Goal: Information Seeking & Learning: Learn about a topic

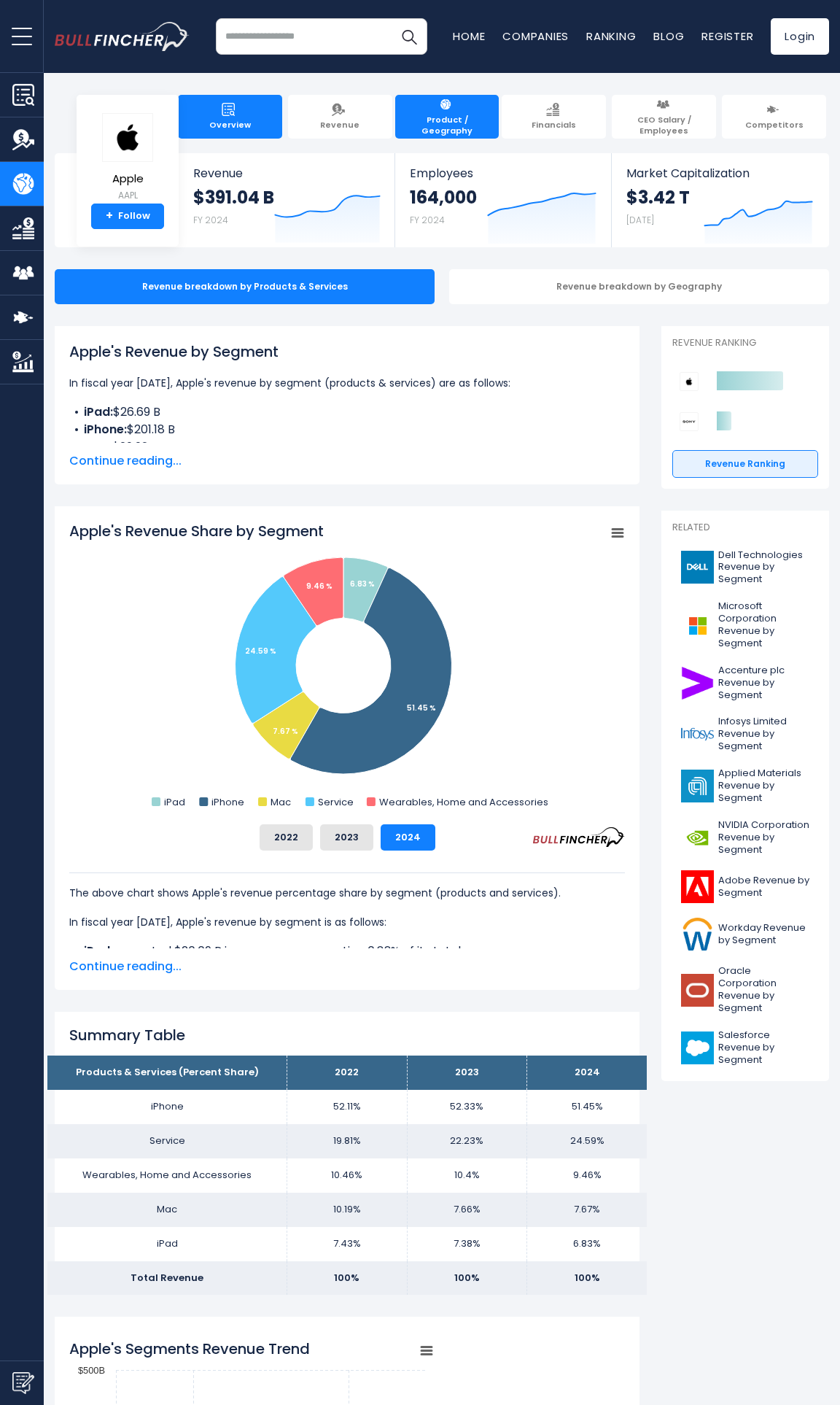
click at [205, 120] on link "Overview" at bounding box center [230, 117] width 104 height 44
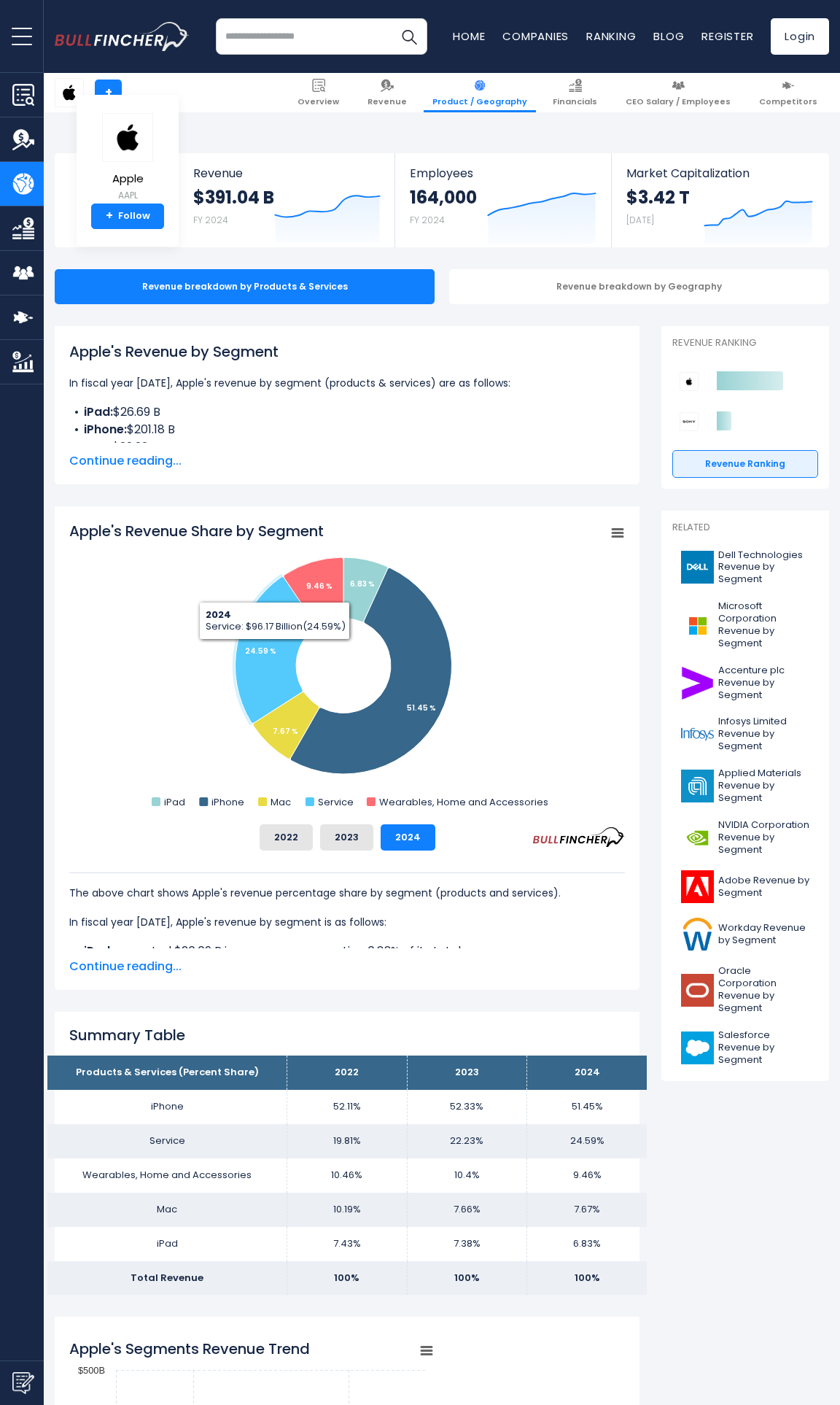
scroll to position [700, 0]
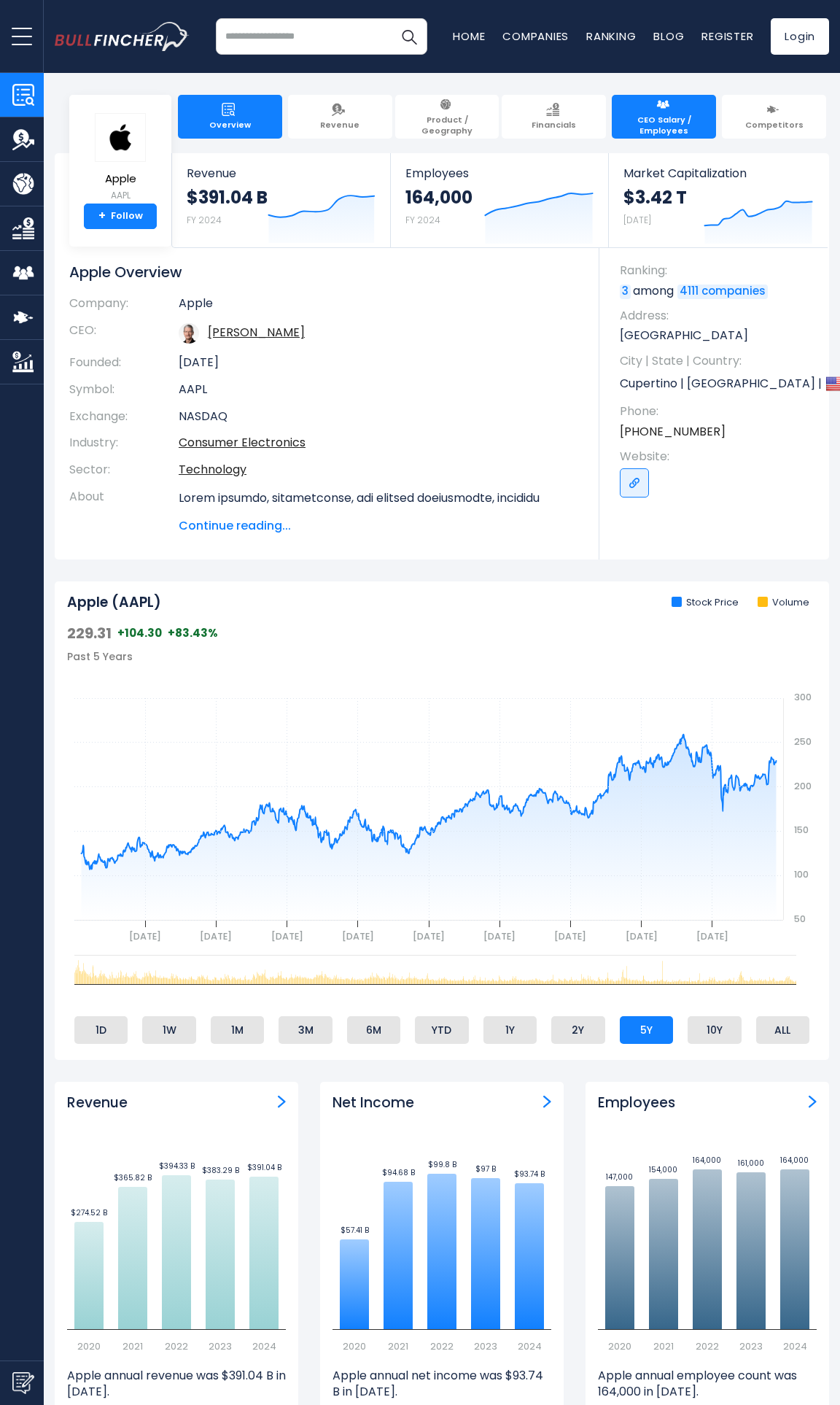
click at [682, 128] on span "CEO Salary / Employees" at bounding box center [664, 125] width 89 height 21
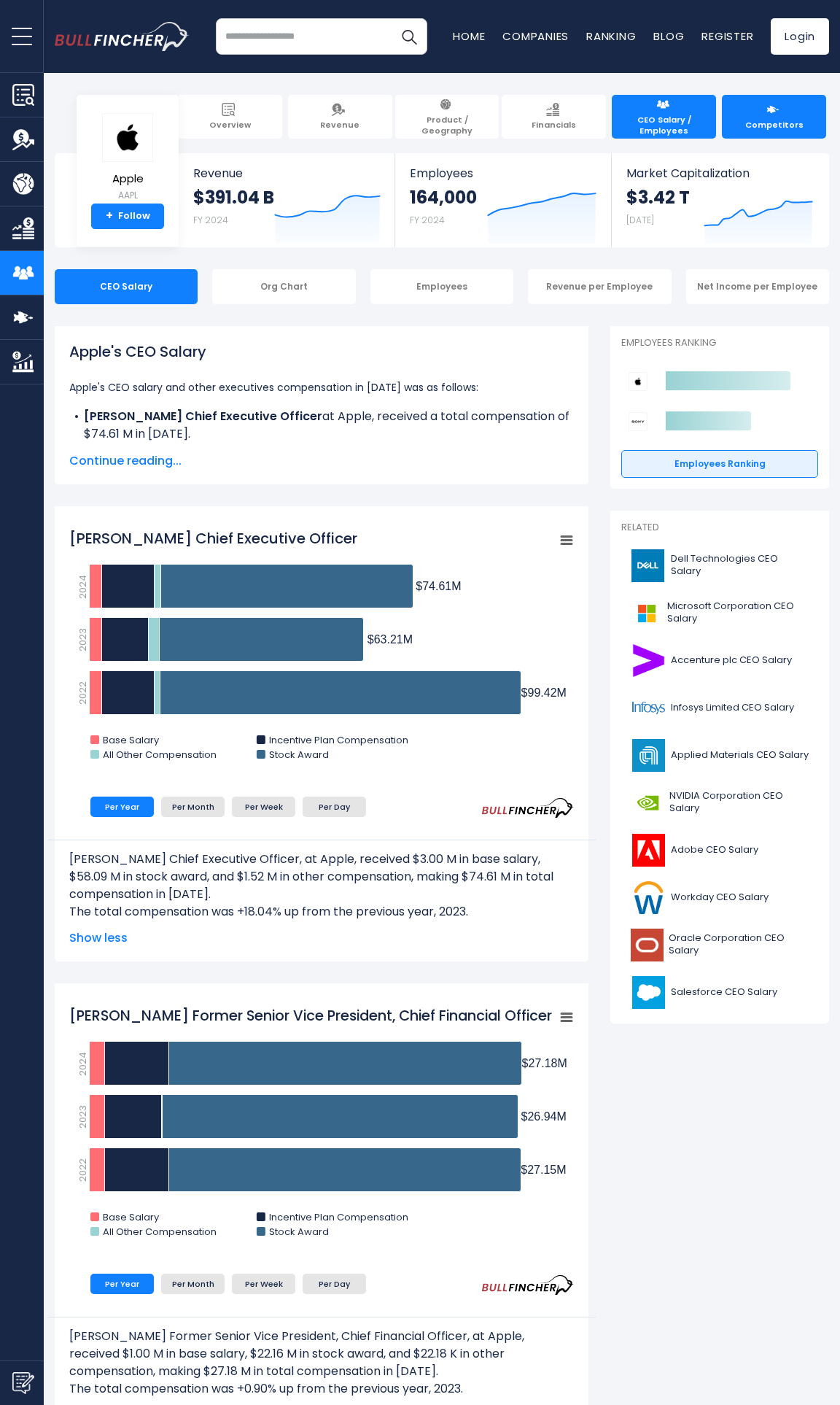
click at [722, 121] on link "Competitors" at bounding box center [773, 117] width 104 height 44
click at [561, 129] on span "Financials" at bounding box center [554, 124] width 45 height 10
